Goal: Task Accomplishment & Management: Manage account settings

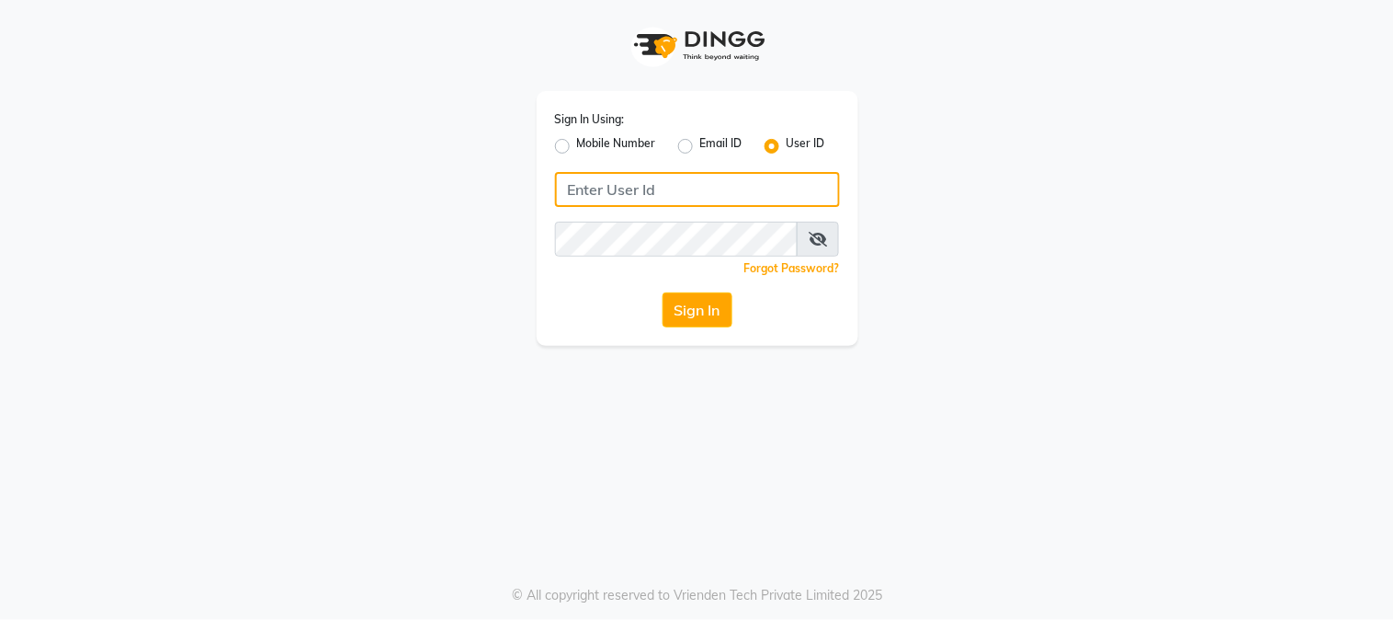
type input "alpanache"
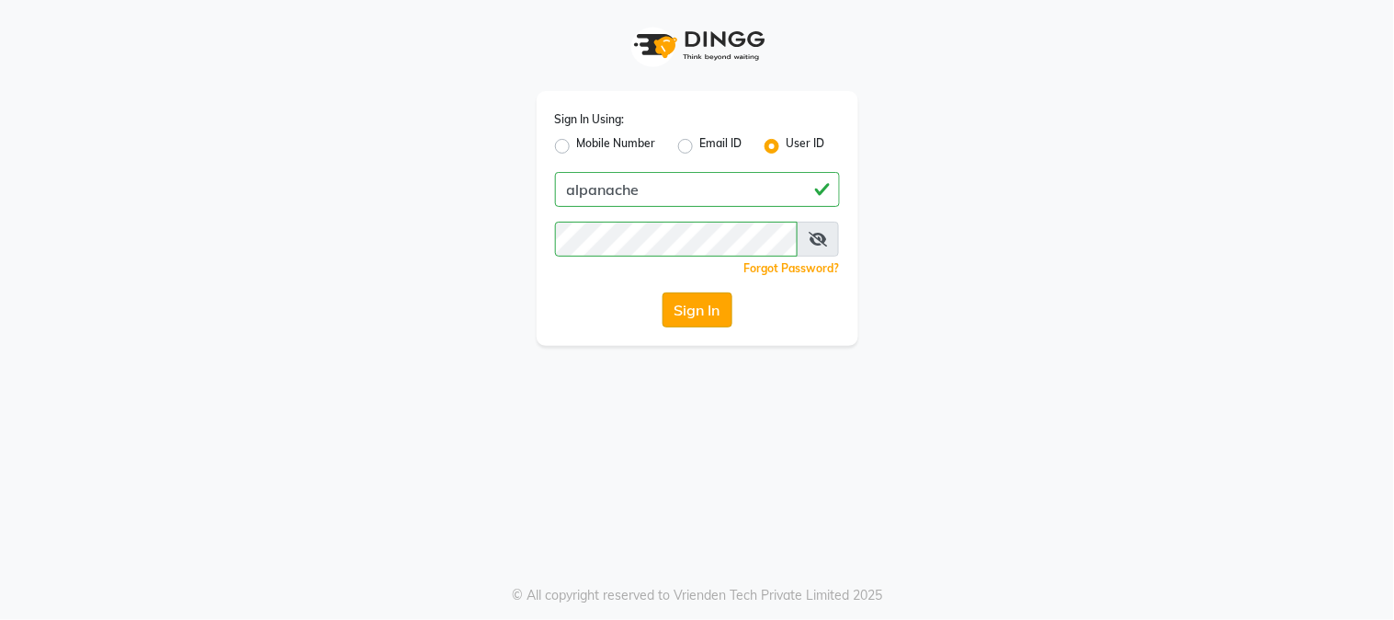
click at [700, 313] on button "Sign In" at bounding box center [698, 309] width 70 height 35
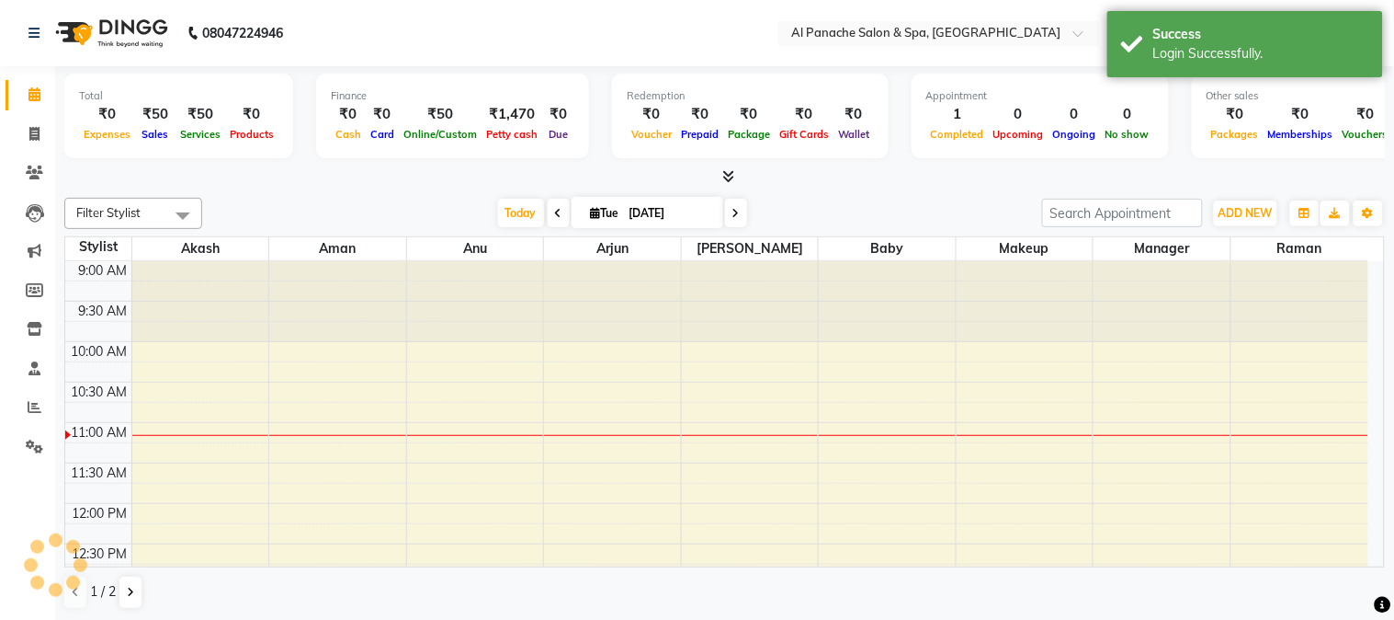
select select "en"
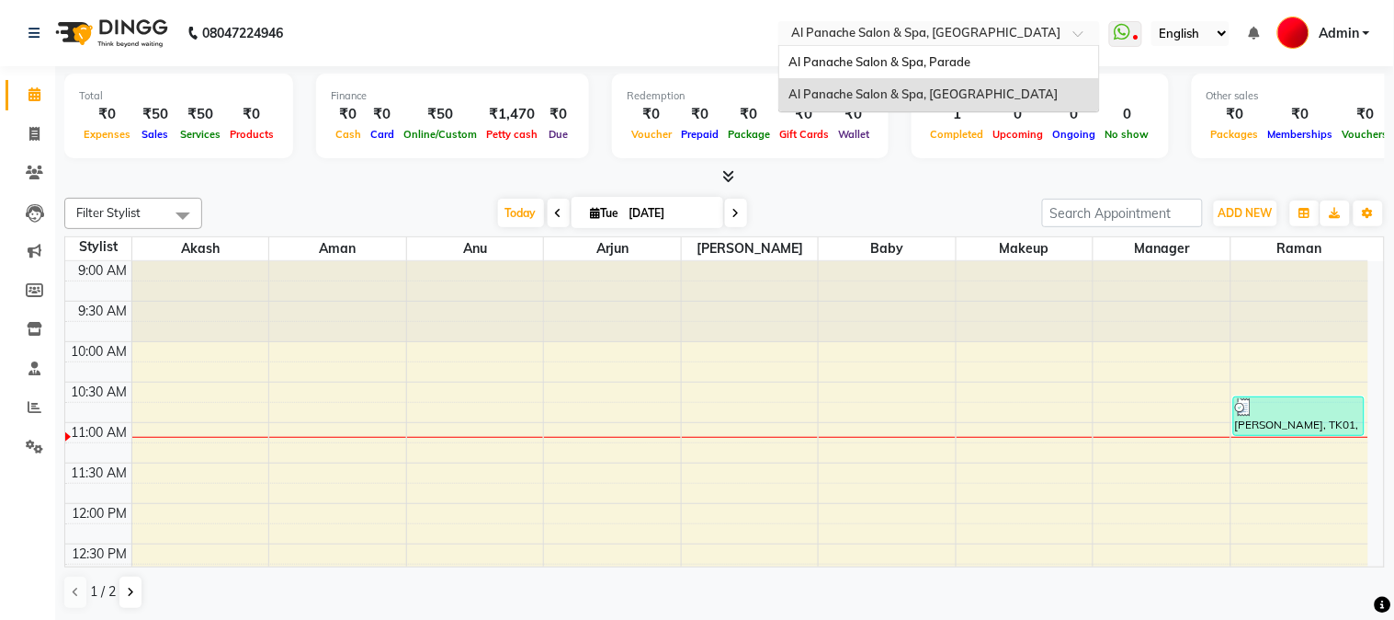
click at [1077, 28] on div at bounding box center [940, 35] width 322 height 18
click at [1054, 64] on div "Al Panache Salon & Spa, Parade" at bounding box center [939, 62] width 320 height 33
